Goal: Find specific page/section: Find specific page/section

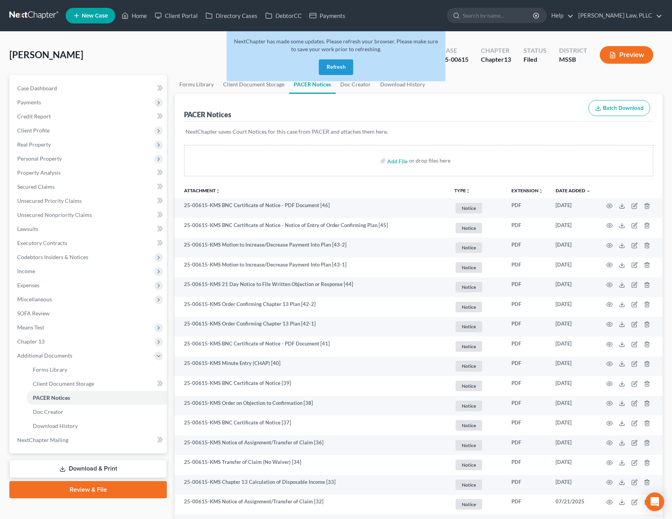
click at [342, 67] on button "Refresh" at bounding box center [336, 67] width 34 height 16
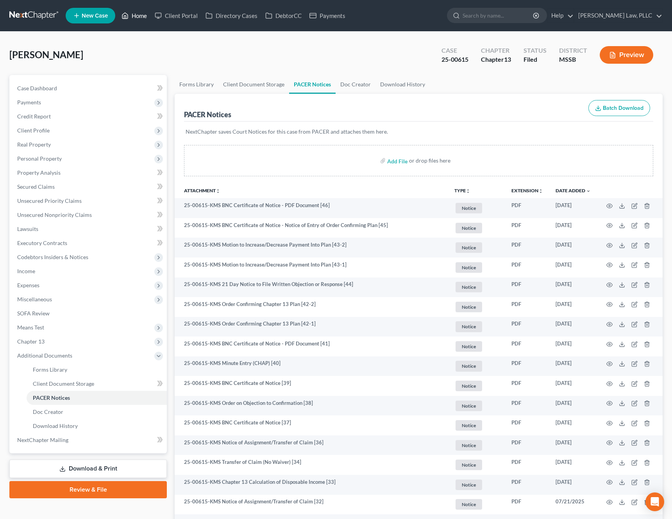
click at [134, 18] on link "Home" at bounding box center [134, 16] width 33 height 14
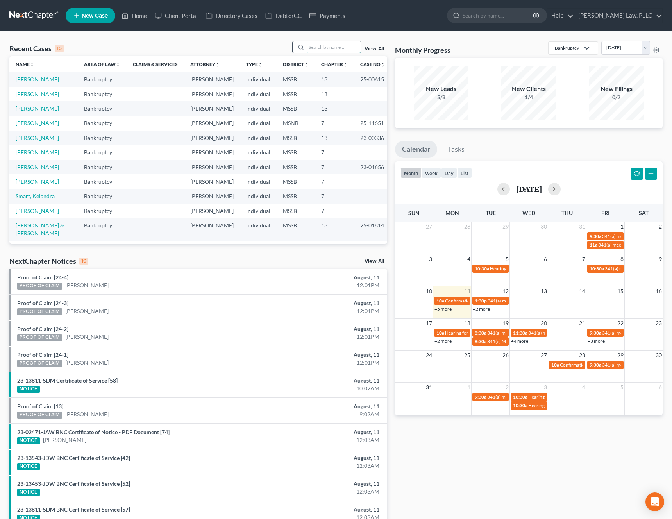
click at [344, 46] on input "search" at bounding box center [333, 46] width 55 height 11
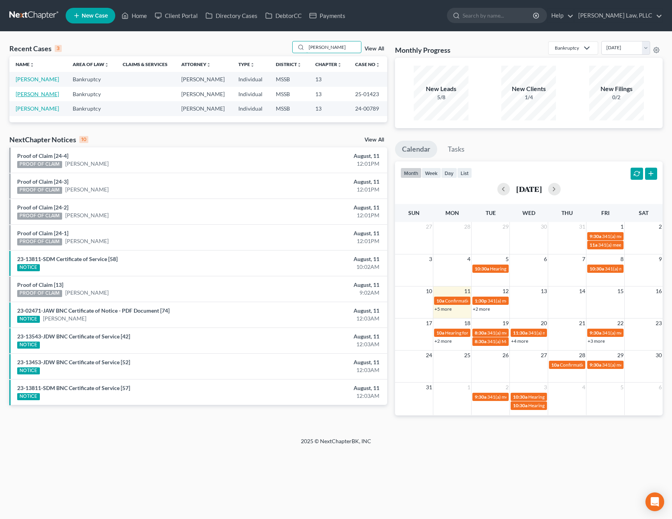
type input "collins"
click at [38, 91] on link "Collins, George" at bounding box center [37, 94] width 43 height 7
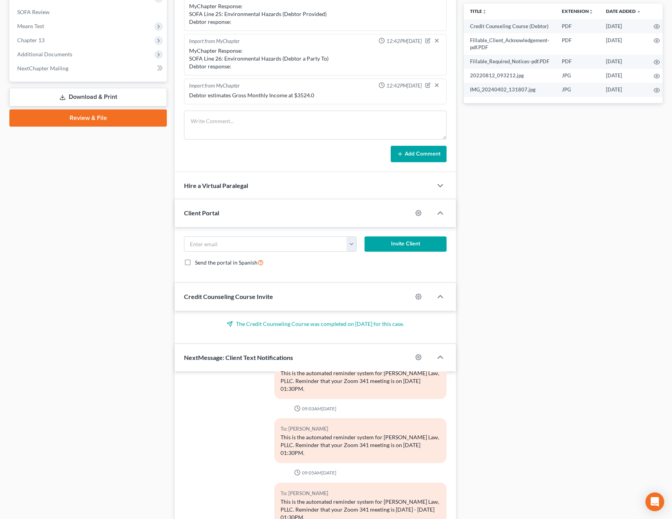
scroll to position [358, 0]
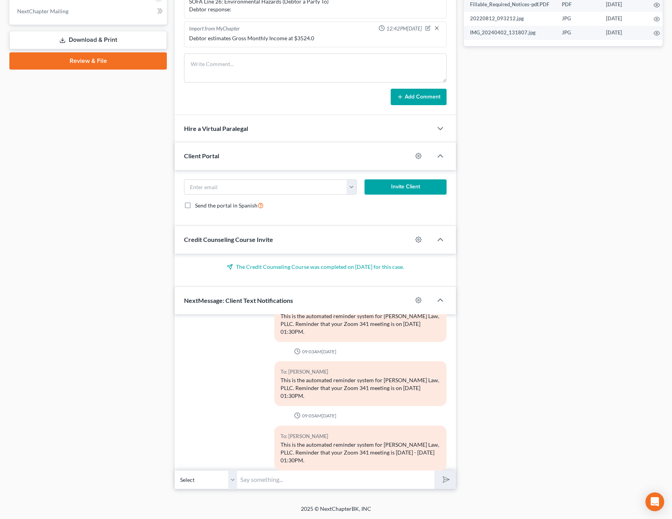
click at [262, 477] on input "text" at bounding box center [335, 479] width 197 height 19
paste input "Meeting ID 431 357 5185 and Passcode 8402453787"
type input "Meeting ID 431 357 5185 and Passcode 8402453787"
click at [451, 481] on button "submit" at bounding box center [444, 479] width 21 height 18
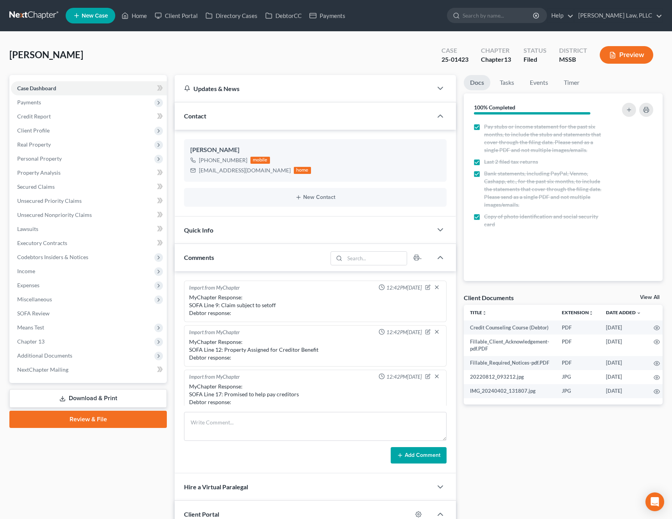
select select "0"
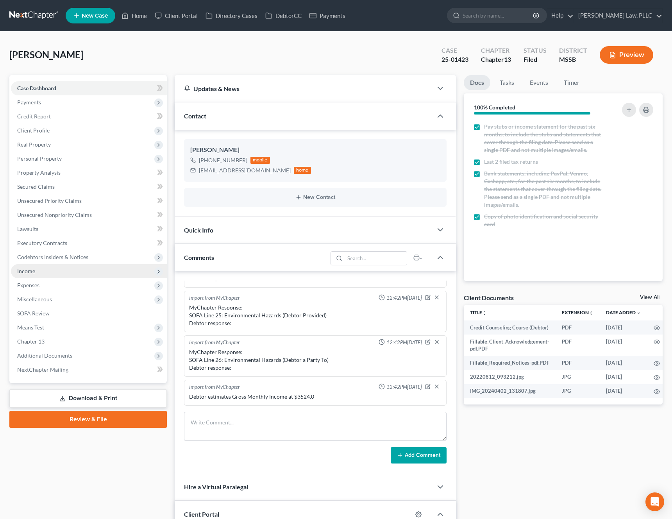
click at [80, 273] on span "Income" at bounding box center [89, 271] width 156 height 14
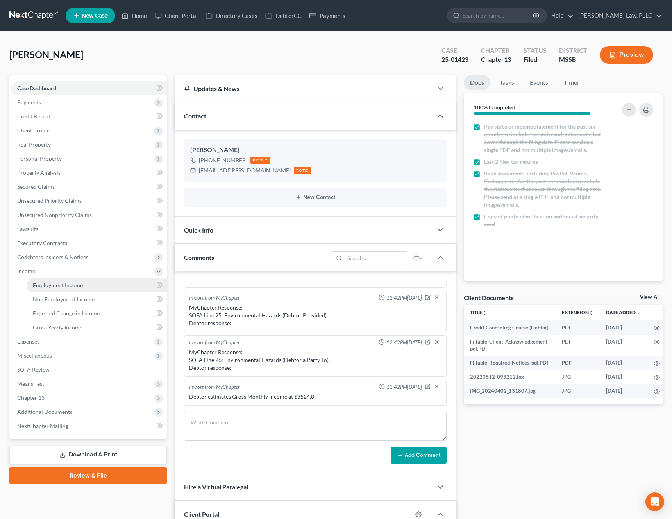
click at [69, 282] on span "Employment Income" at bounding box center [58, 285] width 50 height 7
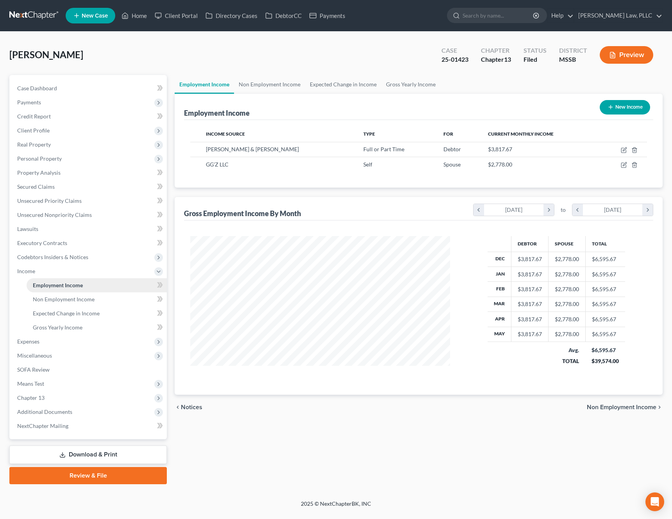
scroll to position [140, 276]
click at [71, 91] on link "Case Dashboard" at bounding box center [89, 88] width 156 height 14
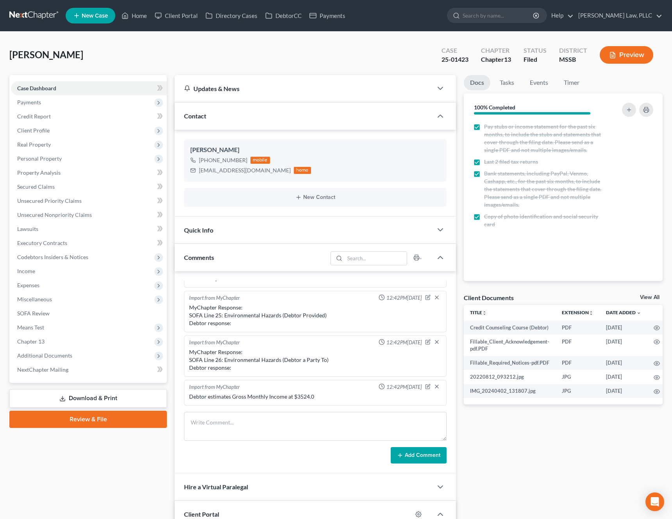
scroll to position [1370, 0]
